Goal: Use online tool/utility: Utilize a website feature to perform a specific function

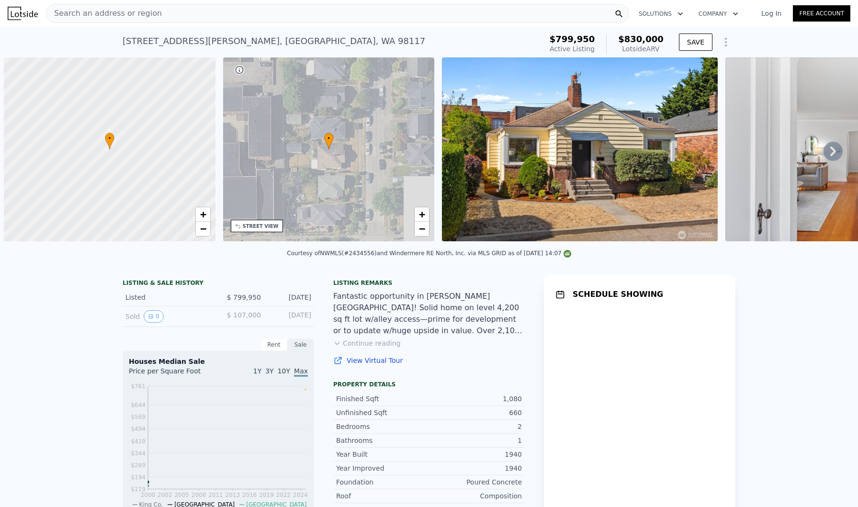
scroll to position [0, 4]
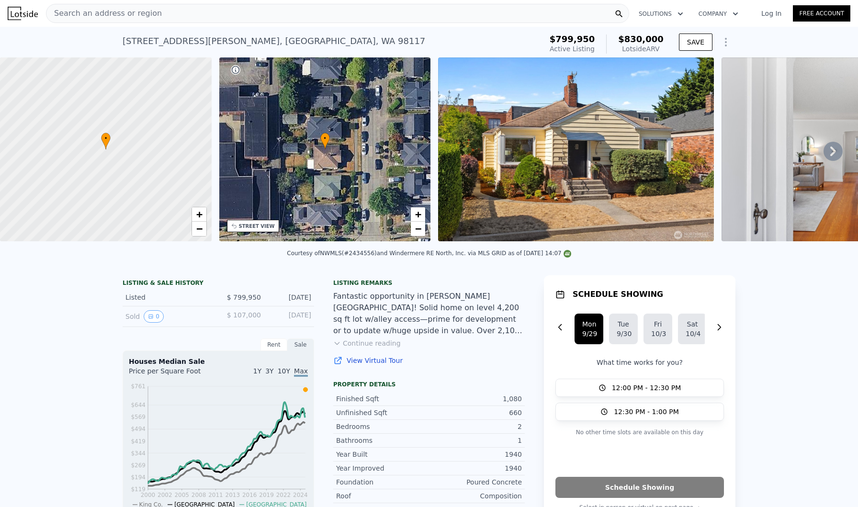
click at [724, 43] on icon "Show Options" at bounding box center [726, 41] width 11 height 11
click at [695, 69] on div "Edit Structure" at bounding box center [682, 66] width 107 height 19
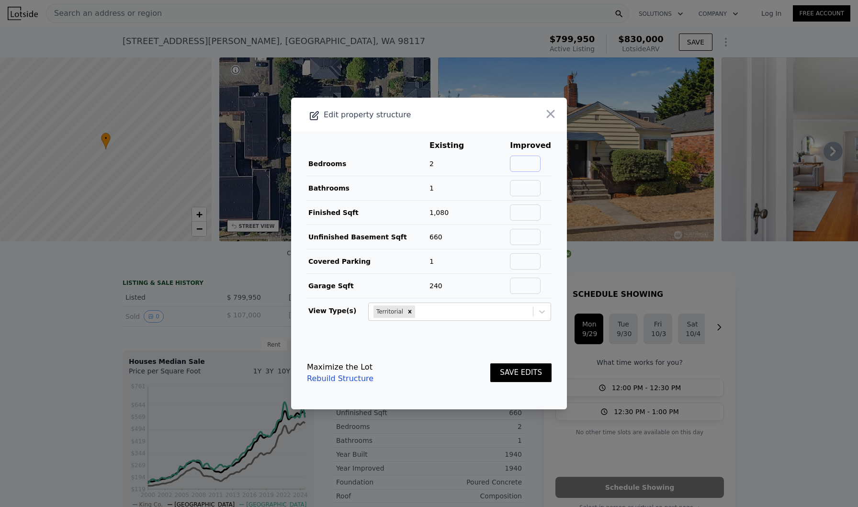
click at [533, 164] on input "text" at bounding box center [525, 164] width 31 height 16
type input "3"
click at [538, 187] on input "text" at bounding box center [525, 188] width 31 height 16
type input "2.5"
click at [531, 221] on td at bounding box center [531, 213] width 42 height 24
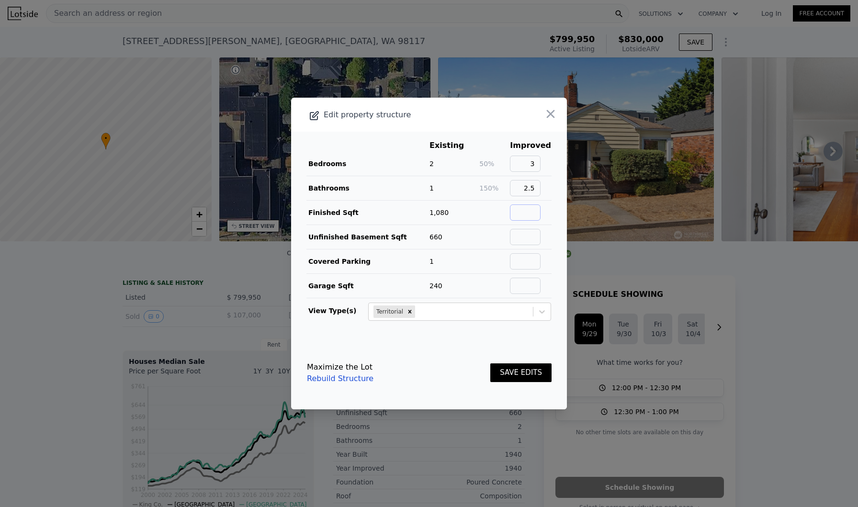
click at [529, 211] on input "text" at bounding box center [525, 213] width 31 height 16
type input "2160"
click at [526, 240] on input "text" at bounding box center [525, 237] width 31 height 16
type input "0"
click at [536, 265] on input "text" at bounding box center [525, 261] width 31 height 16
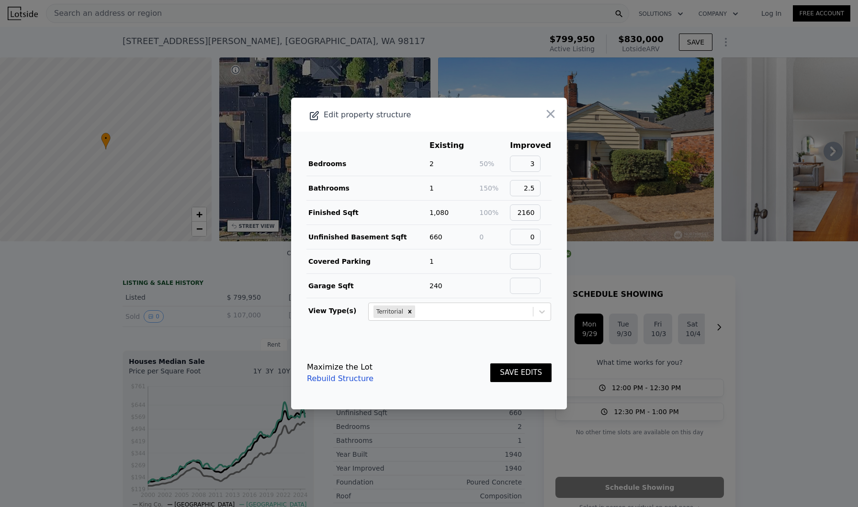
click at [504, 342] on footer "Maximize the Lot Rebuild Structure SAVE EDITS" at bounding box center [429, 373] width 276 height 73
click at [519, 378] on button "SAVE EDITS" at bounding box center [521, 373] width 61 height 19
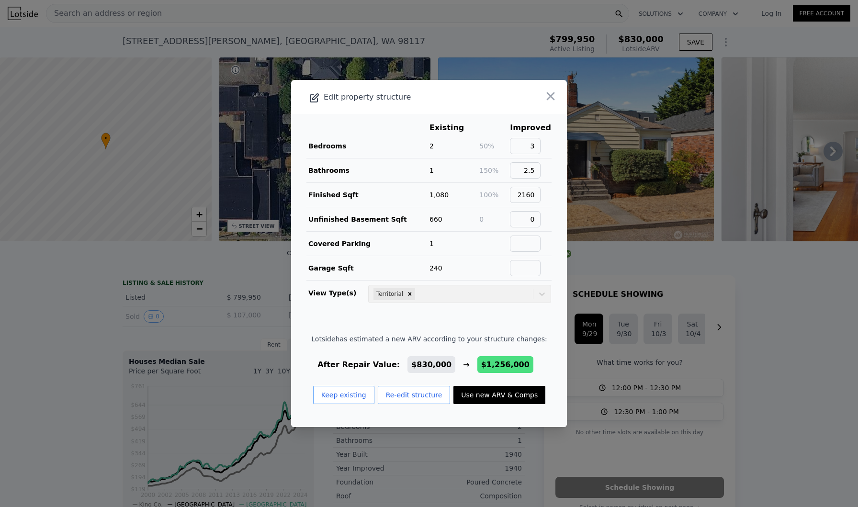
click at [510, 395] on button "Use new ARV & Comps" at bounding box center [500, 395] width 92 height 18
type input "3"
type input "5"
type input "1.75"
type input "3"
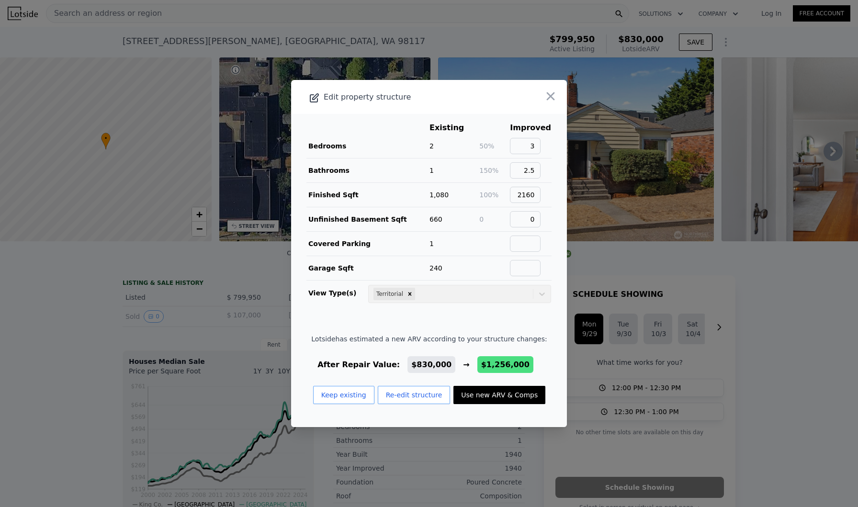
type input "1610"
type input "2450"
type input "3825"
type input "5932"
type input "$ 1,256,000"
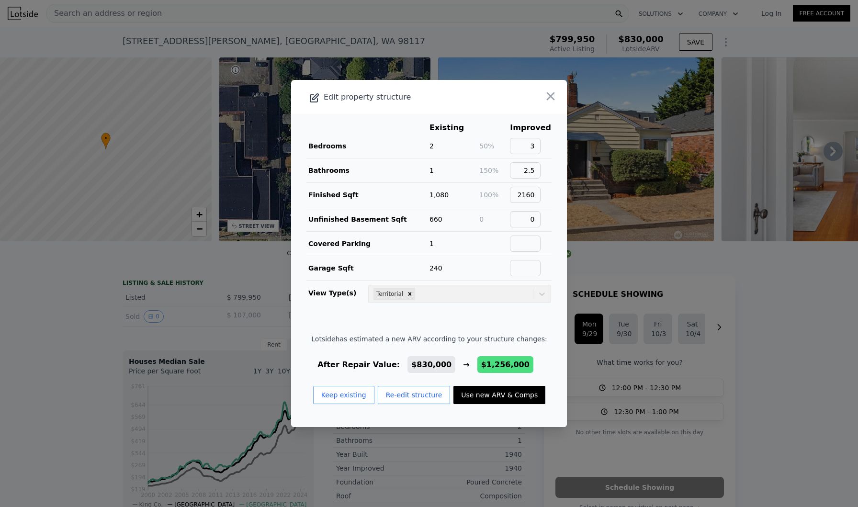
type input "$ 307,673"
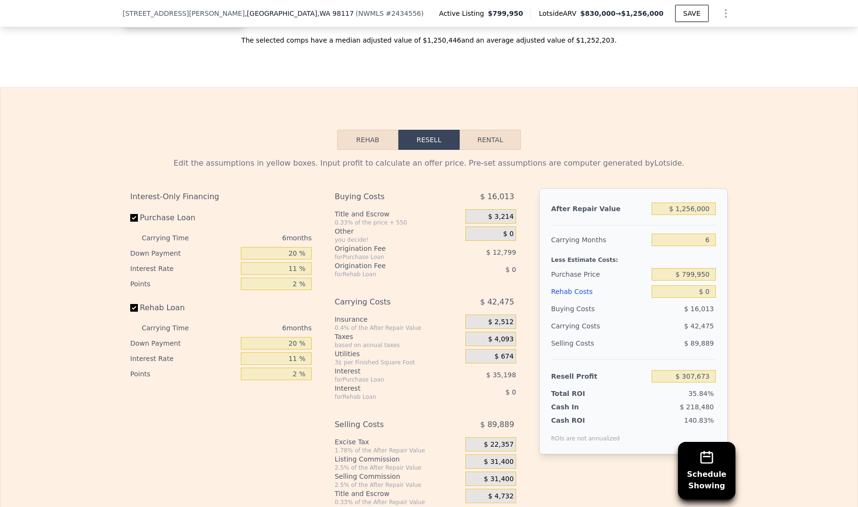
scroll to position [1503, 0]
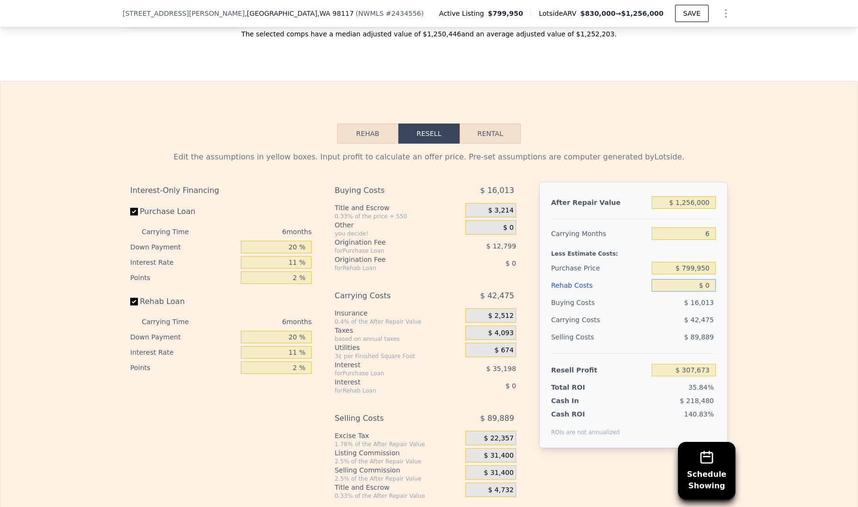
click at [713, 290] on input "$ 0" at bounding box center [684, 285] width 64 height 12
type input "$ 1"
type input "$ 307,672"
type input "$ 15"
type input "$ 307,658"
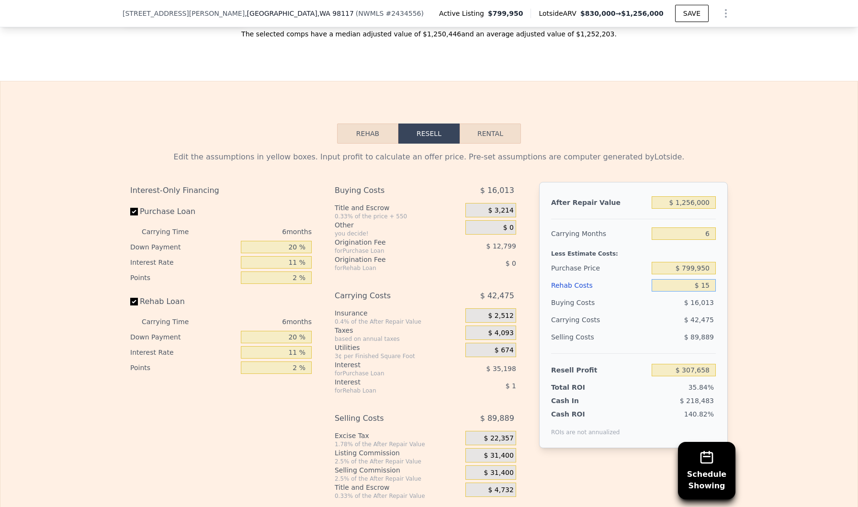
type input "$ 150"
type input "$ 307,515"
type input "$ 15,000"
type input "$ 291,773"
type input "$ 150,000"
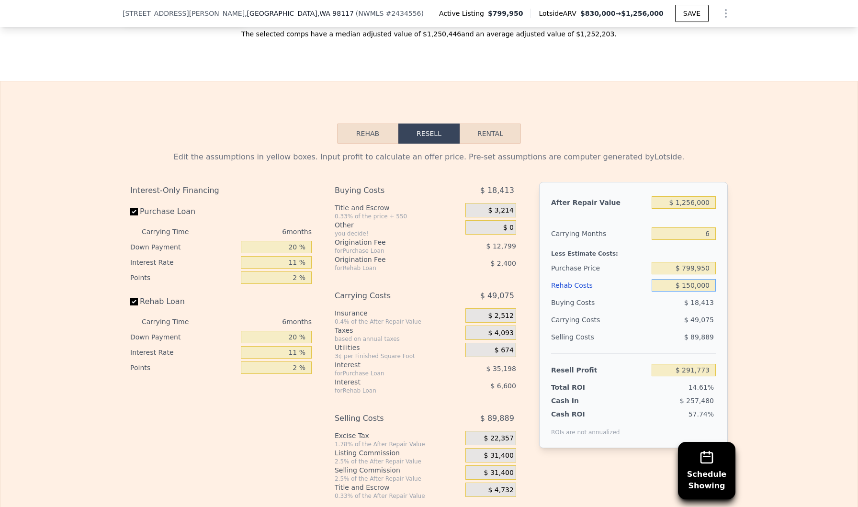
type input "$ 148,673"
type input "$ 150,000"
click at [814, 273] on div "Edit the assumptions in yellow boxes. Input profit to calculate an offer price.…" at bounding box center [429, 322] width 858 height 356
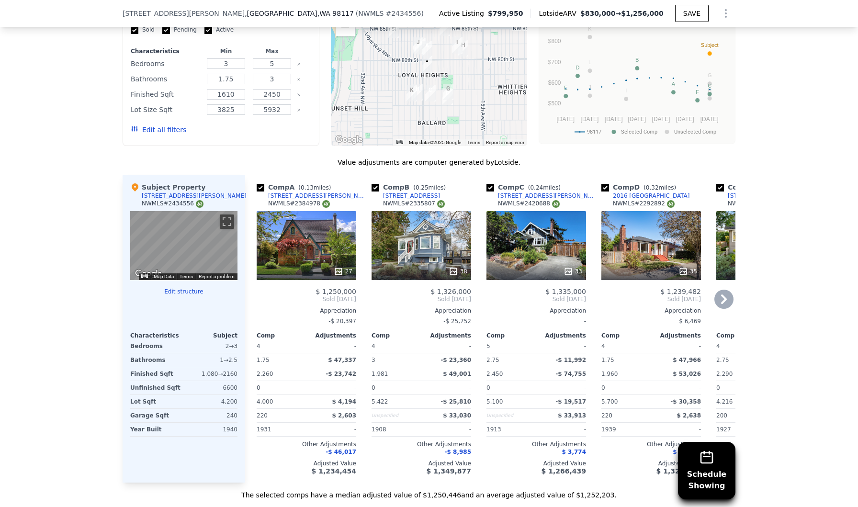
scroll to position [1043, 0]
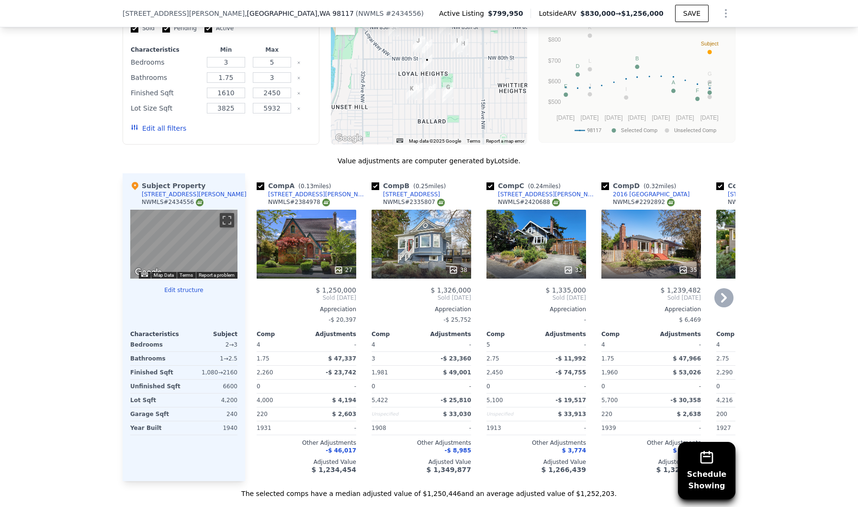
click at [339, 268] on icon at bounding box center [339, 270] width 10 height 10
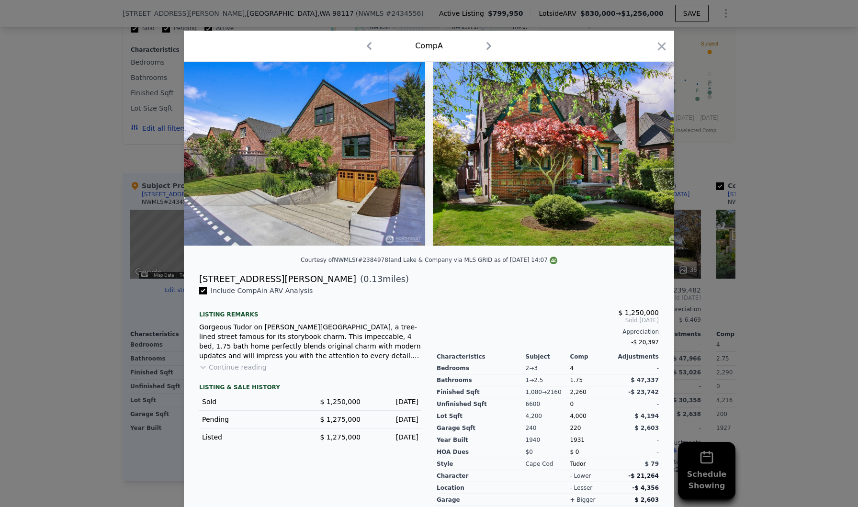
scroll to position [0, 7161]
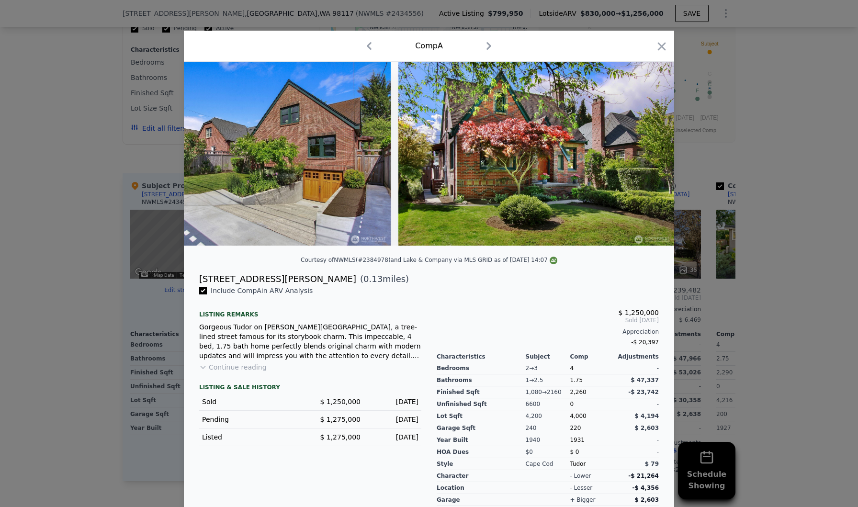
click at [655, 46] on div "Comp A" at bounding box center [429, 45] width 475 height 15
click at [661, 47] on icon "button" at bounding box center [662, 46] width 8 height 8
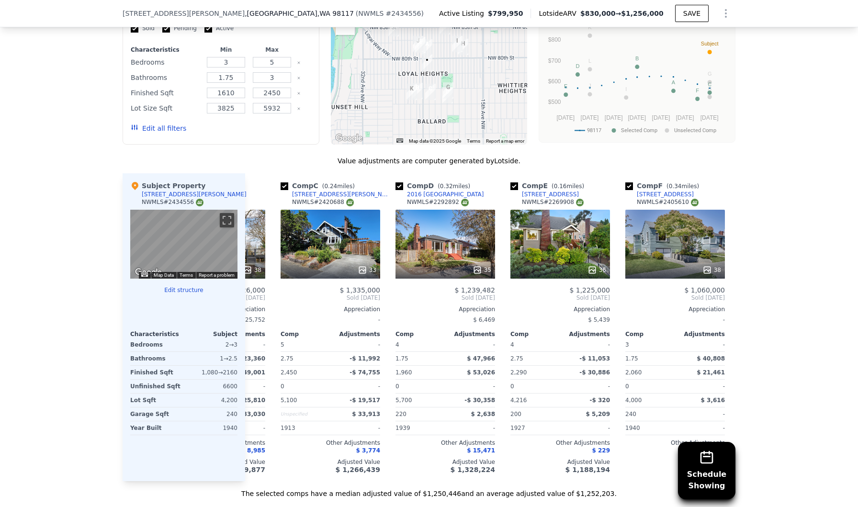
scroll to position [0, 213]
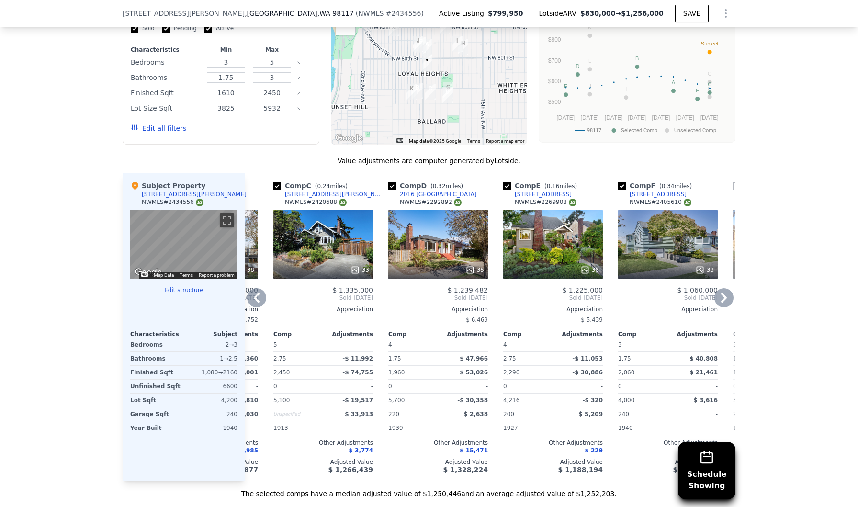
click at [417, 238] on div "35" at bounding box center [439, 244] width 100 height 69
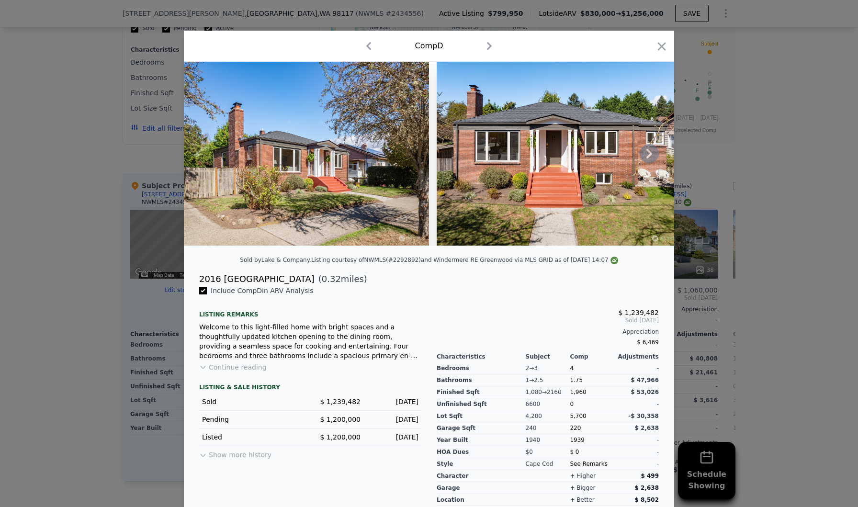
click at [645, 152] on icon at bounding box center [649, 153] width 19 height 19
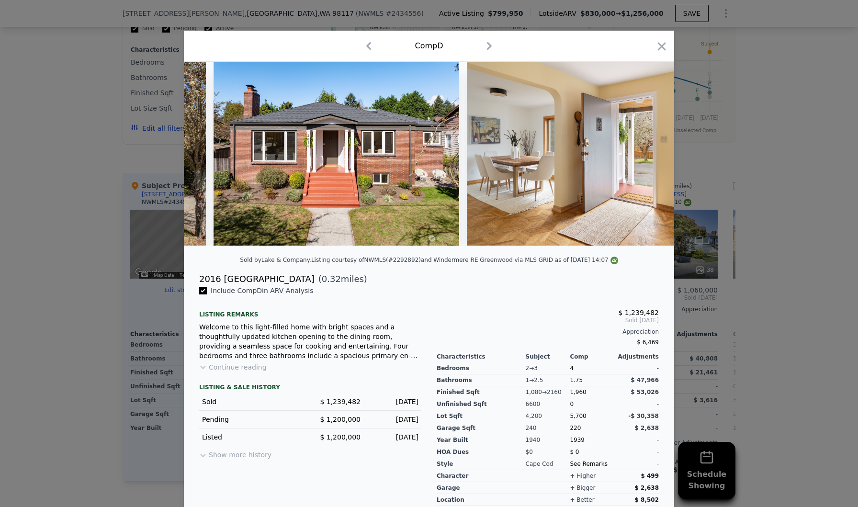
click at [645, 152] on img at bounding box center [605, 154] width 276 height 184
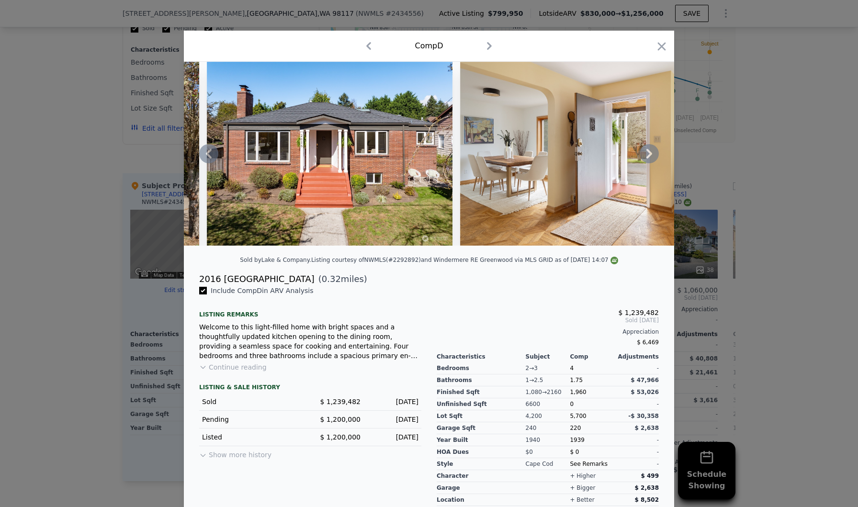
click at [646, 155] on icon at bounding box center [649, 153] width 19 height 19
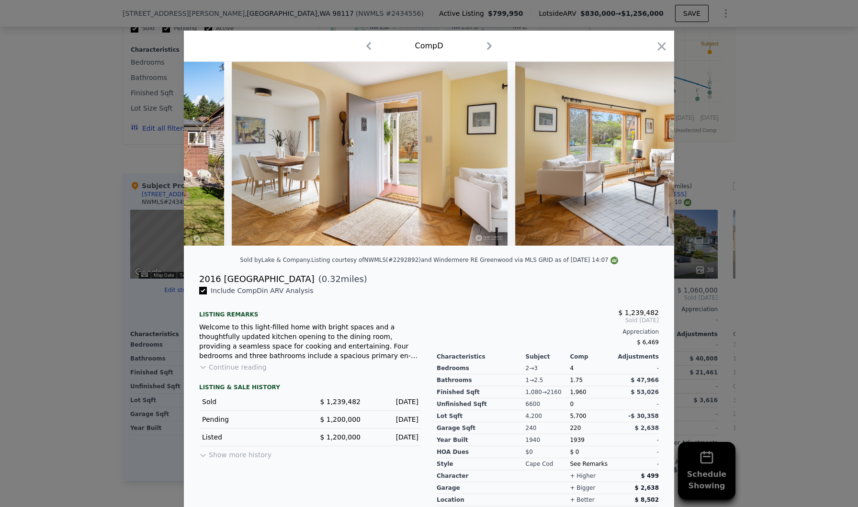
scroll to position [0, 460]
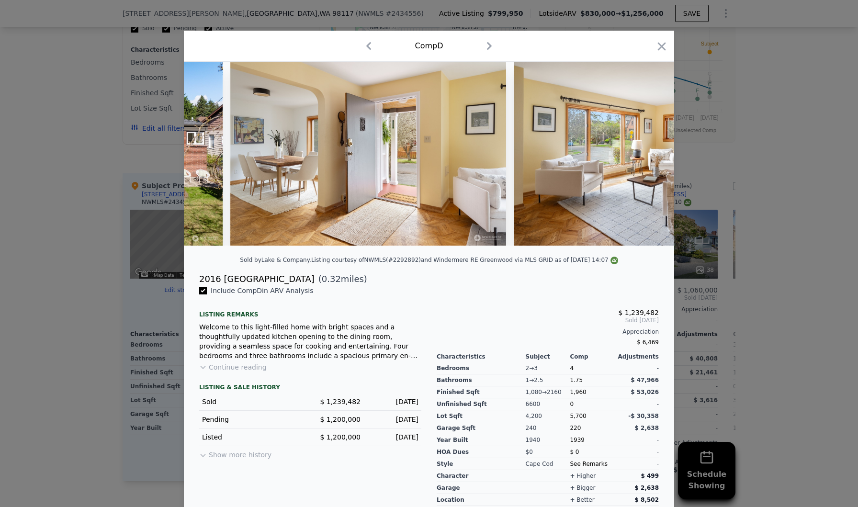
click at [646, 155] on img at bounding box center [652, 154] width 276 height 184
click at [649, 155] on icon at bounding box center [650, 154] width 6 height 10
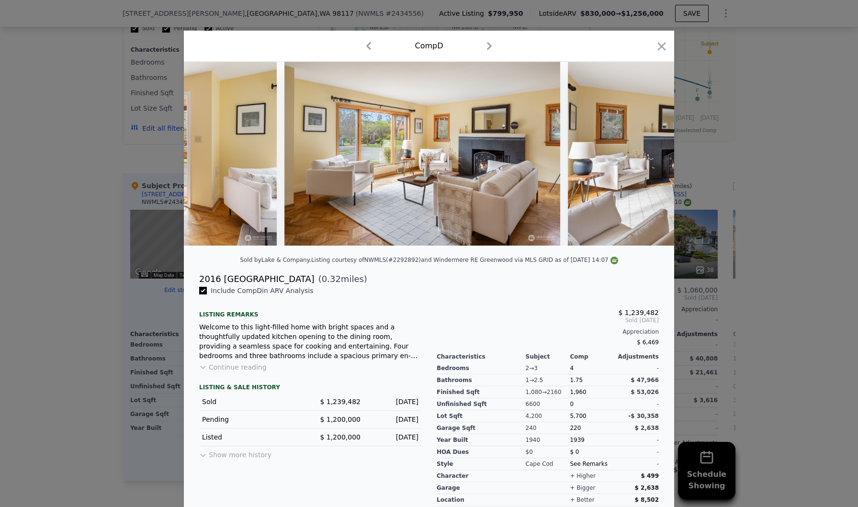
scroll to position [0, 690]
click at [663, 49] on icon "button" at bounding box center [661, 46] width 13 height 13
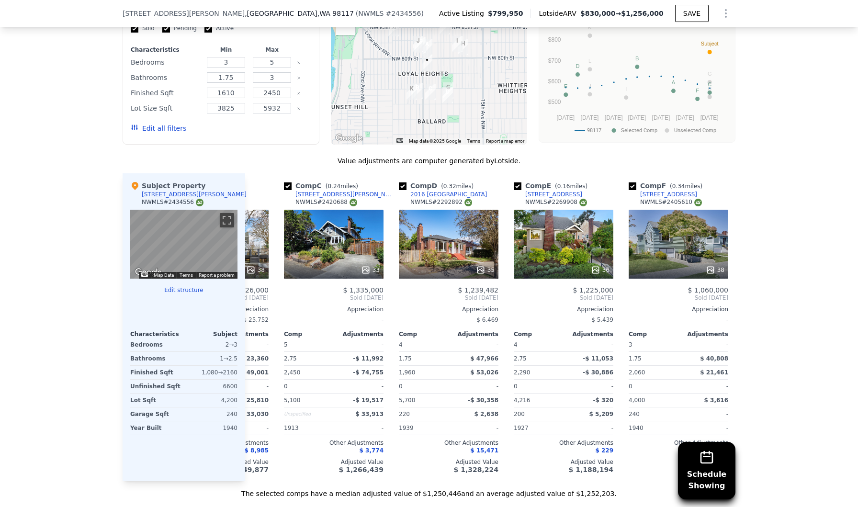
scroll to position [0, 195]
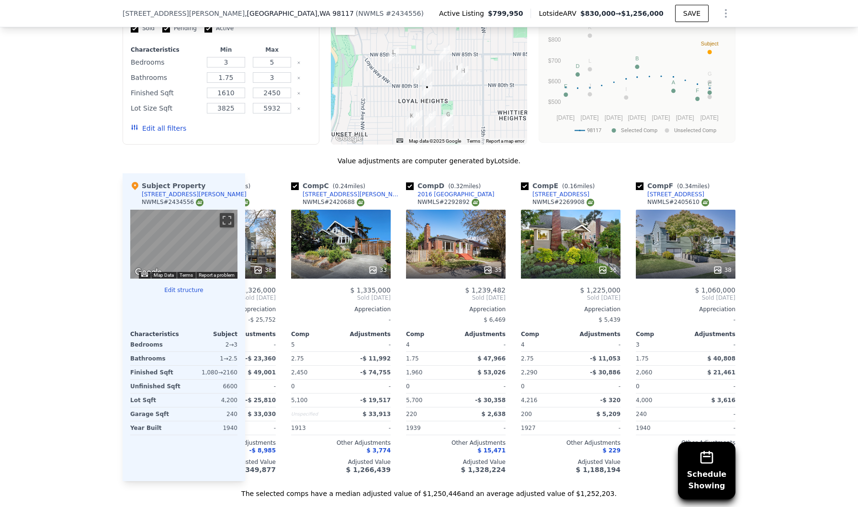
drag, startPoint x: 463, startPoint y: 85, endPoint x: 463, endPoint y: 111, distance: 26.3
click at [463, 112] on div at bounding box center [429, 67] width 197 height 153
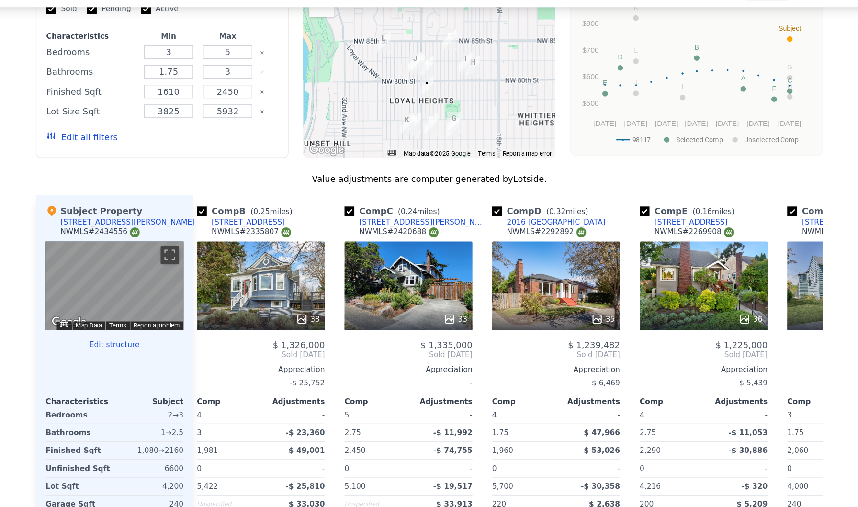
scroll to position [0, 0]
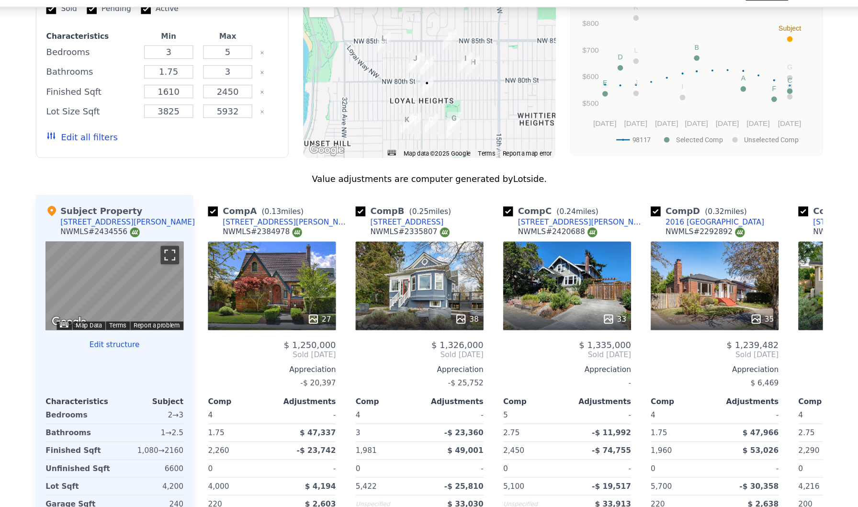
click at [230, 219] on button "Toggle fullscreen view" at bounding box center [227, 220] width 14 height 14
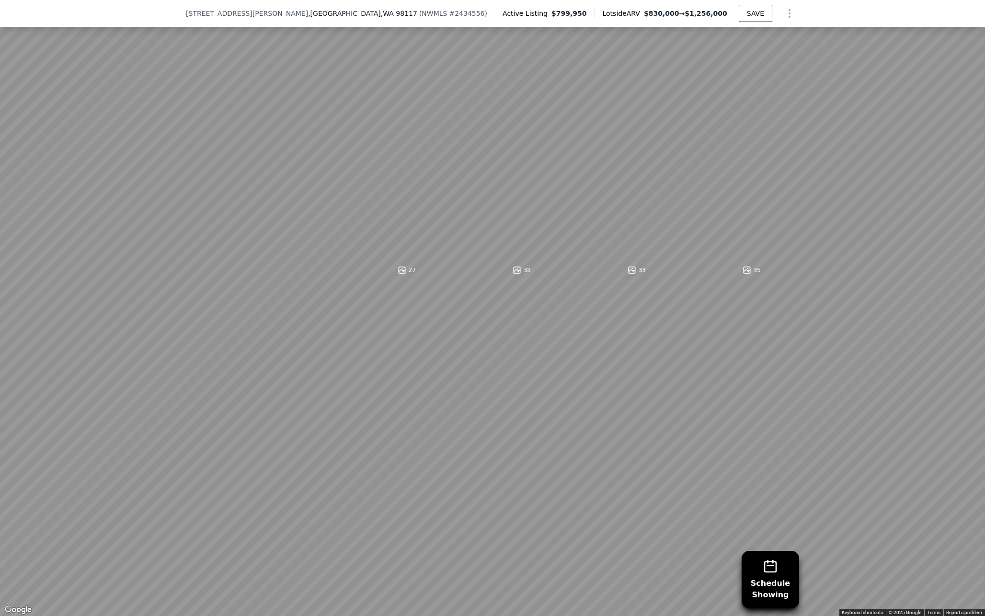
click at [858, 15] on button "Toggle fullscreen view" at bounding box center [974, 10] width 14 height 14
